Goal: Task Accomplishment & Management: Use online tool/utility

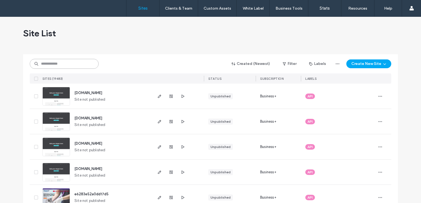
click at [84, 65] on input at bounding box center [64, 64] width 69 height 10
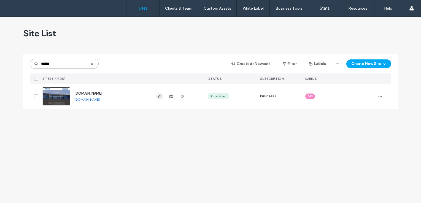
type input "******"
click at [158, 96] on icon "button" at bounding box center [159, 96] width 4 height 4
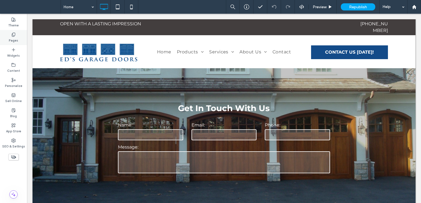
click at [15, 37] on label "Pages" at bounding box center [13, 40] width 9 height 6
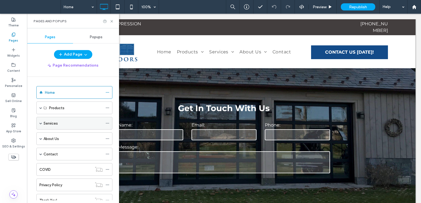
click at [41, 123] on span at bounding box center [40, 123] width 3 height 3
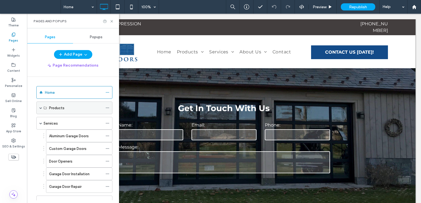
click at [40, 108] on span at bounding box center [40, 108] width 3 height 3
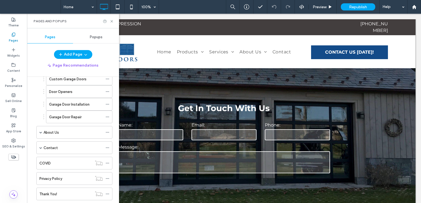
scroll to position [83, 0]
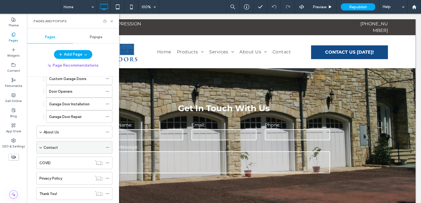
click at [41, 147] on span at bounding box center [40, 147] width 3 height 3
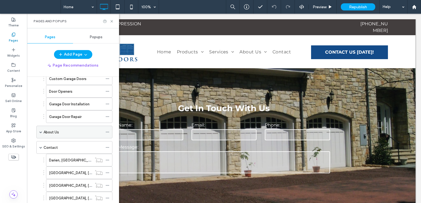
click at [41, 132] on span at bounding box center [40, 132] width 3 height 3
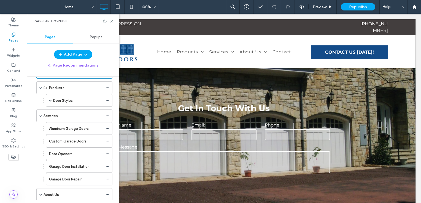
scroll to position [0, 0]
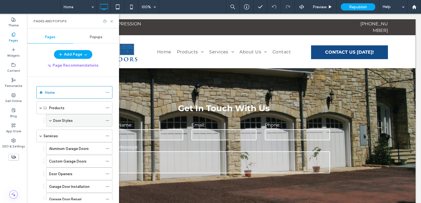
click at [49, 119] on span at bounding box center [50, 120] width 3 height 3
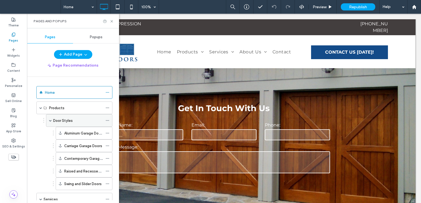
click at [77, 119] on div "Door Styles" at bounding box center [78, 121] width 50 height 6
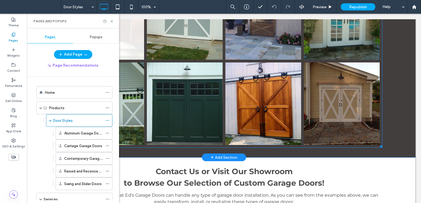
scroll to position [1461, 0]
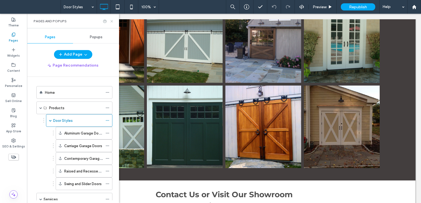
click at [112, 21] on icon at bounding box center [112, 21] width 4 height 4
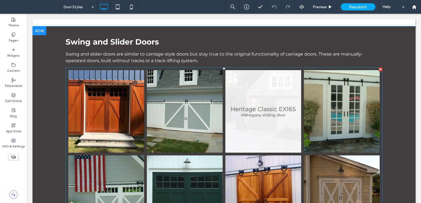
scroll to position [1351, 0]
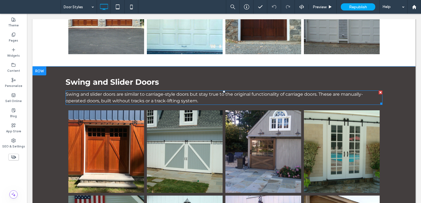
click at [208, 93] on p "Swing and slider doors are similar to carriage-style doors but stay true to the…" at bounding box center [224, 97] width 317 height 13
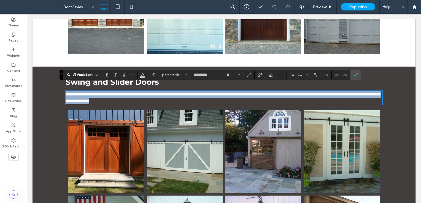
click at [194, 92] on span "**********" at bounding box center [223, 97] width 315 height 11
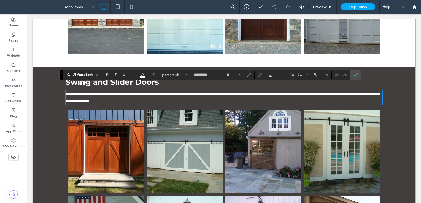
click at [213, 96] on p "**********" at bounding box center [224, 97] width 317 height 13
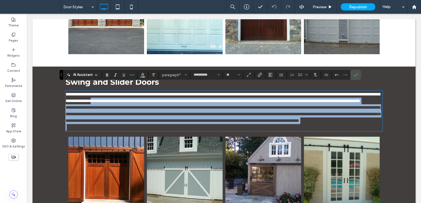
drag, startPoint x: 200, startPoint y: 96, endPoint x: 383, endPoint y: 144, distance: 189.2
click at [383, 144] on div "**********" at bounding box center [224, 192] width 383 height 251
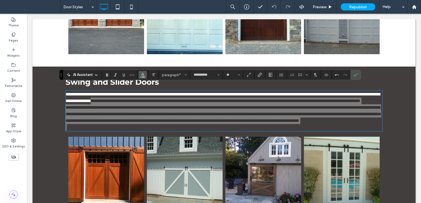
click at [141, 75] on icon "Color" at bounding box center [143, 74] width 4 height 4
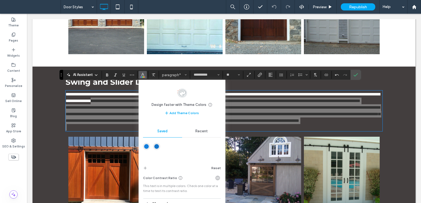
click at [199, 132] on span "Recent" at bounding box center [201, 131] width 12 height 4
drag, startPoint x: 156, startPoint y: 147, endPoint x: 104, endPoint y: 129, distance: 55.4
click at [156, 147] on div "rgba(255, 255, 255, 1)" at bounding box center [156, 146] width 5 height 5
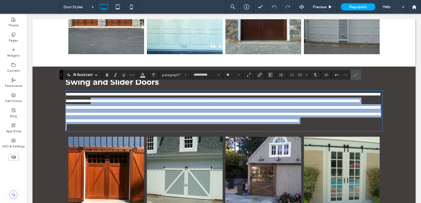
click at [119, 131] on p at bounding box center [224, 127] width 317 height 7
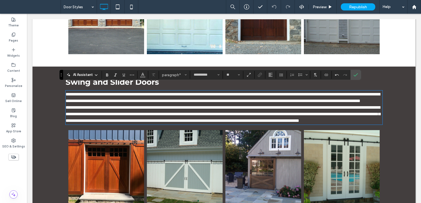
click at [246, 103] on p "**********" at bounding box center [224, 97] width 317 height 13
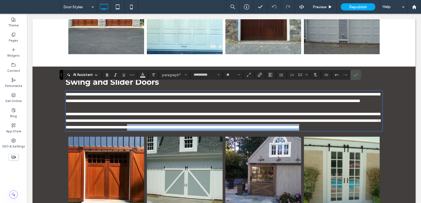
drag, startPoint x: 326, startPoint y: 133, endPoint x: 92, endPoint y: 136, distance: 234.6
click at [89, 131] on p "**********" at bounding box center [224, 121] width 317 height 20
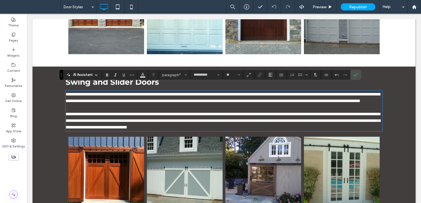
click at [354, 73] on icon "Confirm" at bounding box center [356, 75] width 4 height 4
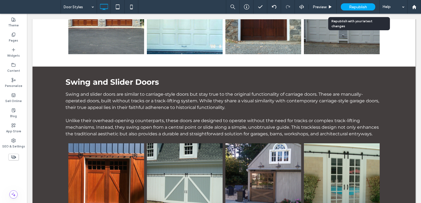
click at [358, 6] on span "Republish" at bounding box center [358, 7] width 18 height 5
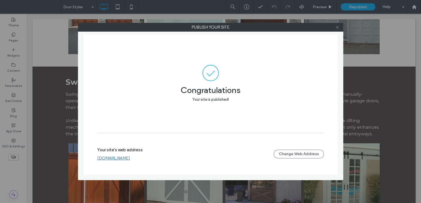
click at [337, 28] on icon at bounding box center [338, 27] width 4 height 4
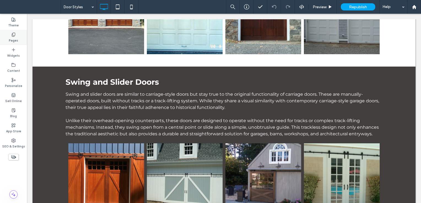
click at [15, 35] on use at bounding box center [13, 35] width 3 height 4
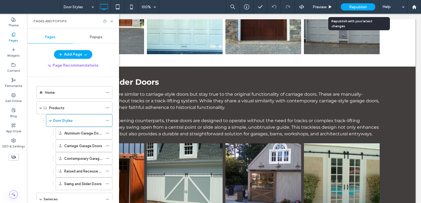
click at [360, 6] on span "Republish" at bounding box center [358, 7] width 18 height 5
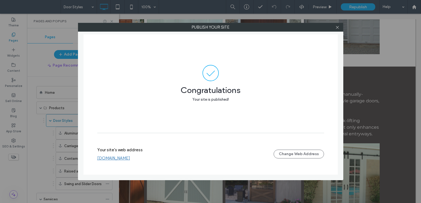
click at [340, 28] on div at bounding box center [338, 27] width 8 height 8
click at [337, 28] on icon at bounding box center [338, 27] width 4 height 4
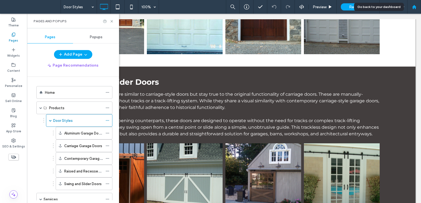
click at [414, 8] on icon at bounding box center [414, 7] width 5 height 5
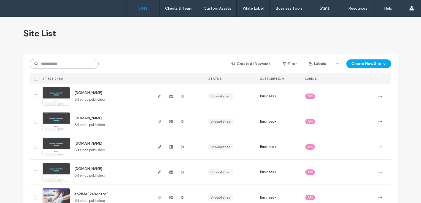
click at [73, 65] on input at bounding box center [64, 64] width 69 height 10
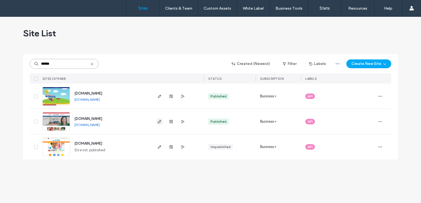
type input "******"
click at [158, 123] on icon "button" at bounding box center [159, 122] width 4 height 4
